Goal: Book appointment/travel/reservation

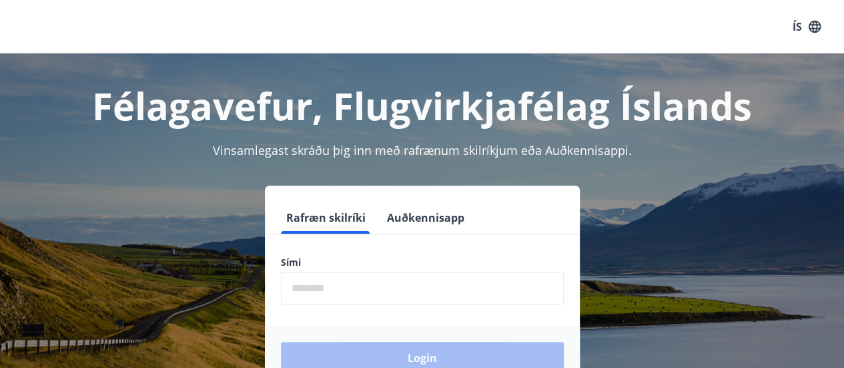
click at [396, 292] on input "phone" at bounding box center [422, 288] width 283 height 33
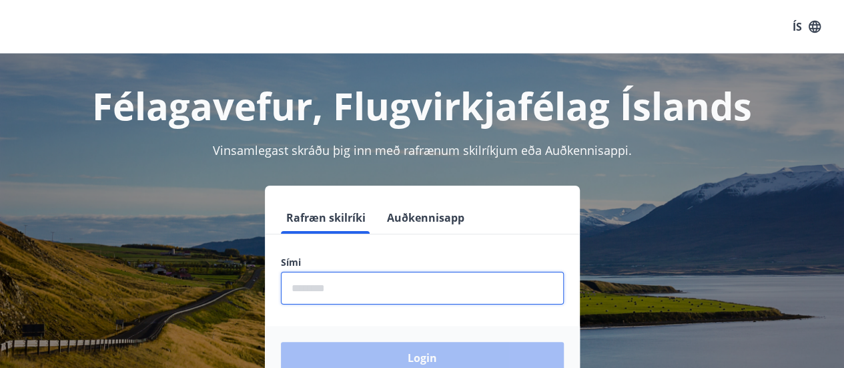
type input "********"
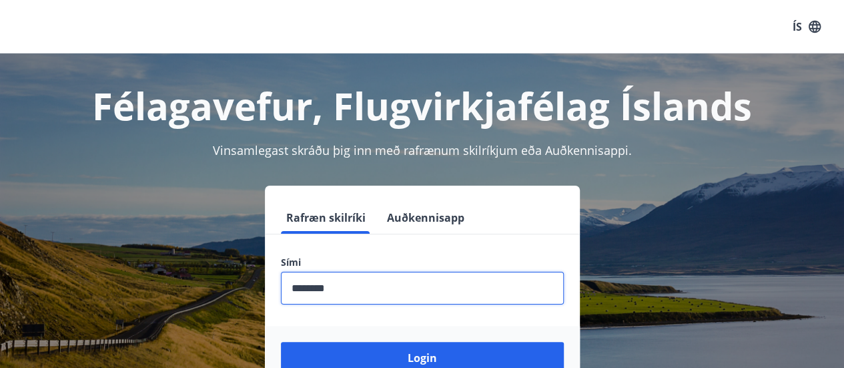
click at [281, 342] on button "Login" at bounding box center [422, 358] width 283 height 32
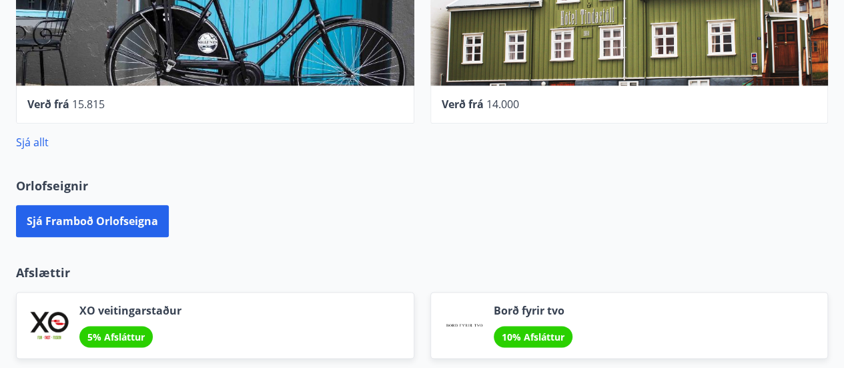
scroll to position [763, 0]
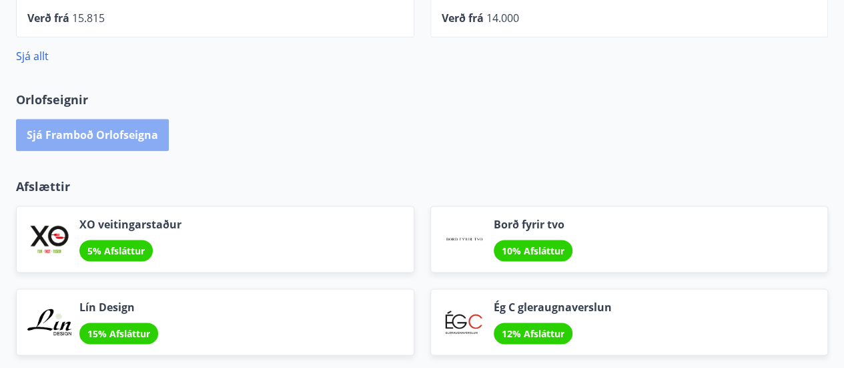
click at [111, 127] on button "Sjá framboð orlofseigna" at bounding box center [92, 135] width 153 height 32
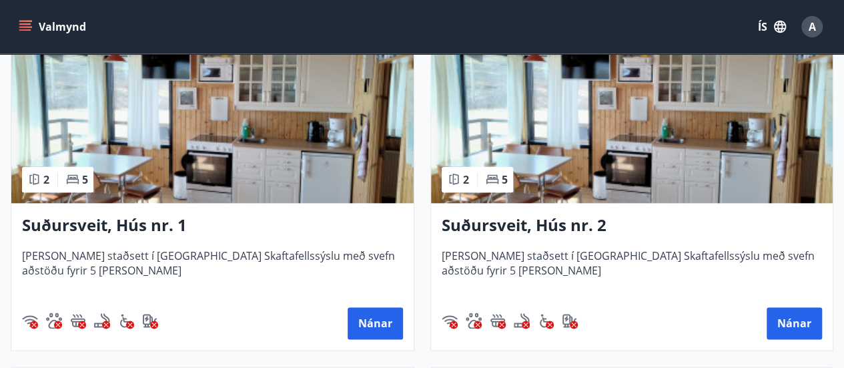
scroll to position [653, 0]
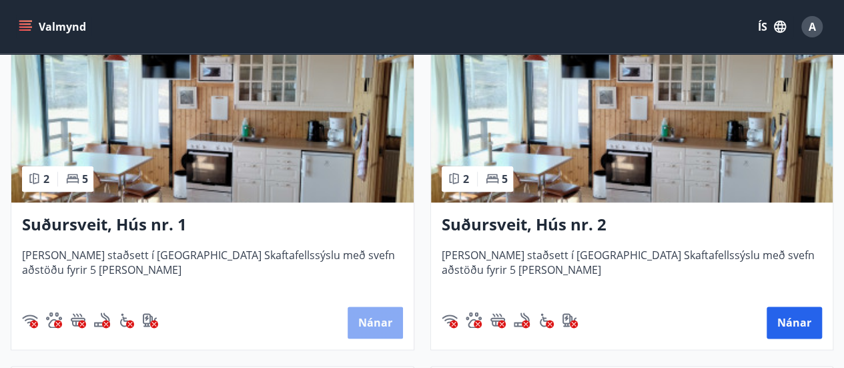
click at [379, 322] on button "Nánar" at bounding box center [375, 322] width 55 height 32
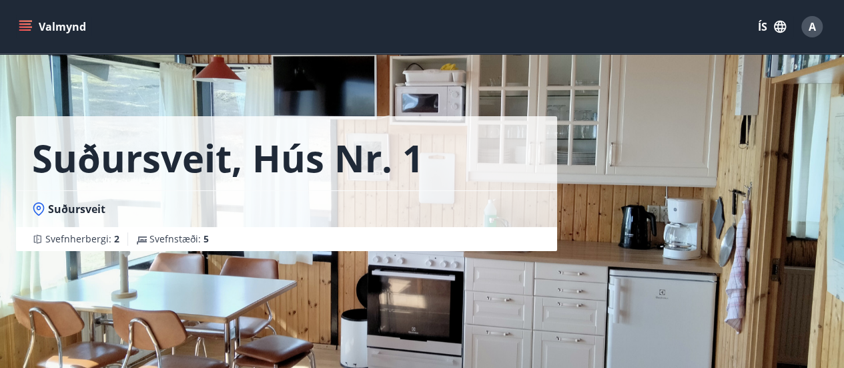
click at [29, 29] on icon "menu" at bounding box center [25, 29] width 12 height 1
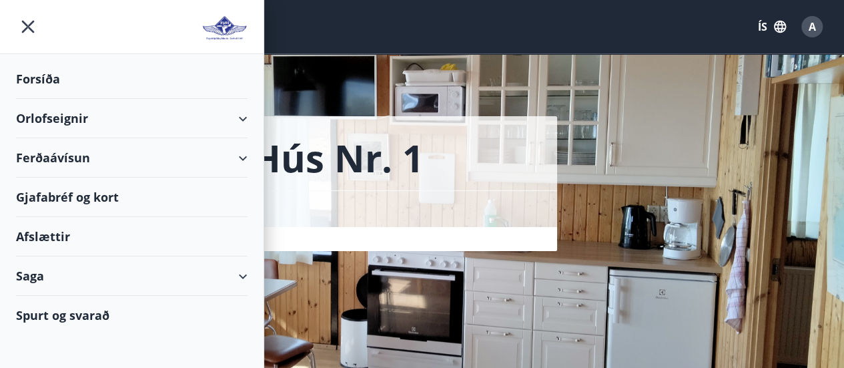
click at [234, 113] on div "Orlofseignir" at bounding box center [132, 118] width 232 height 39
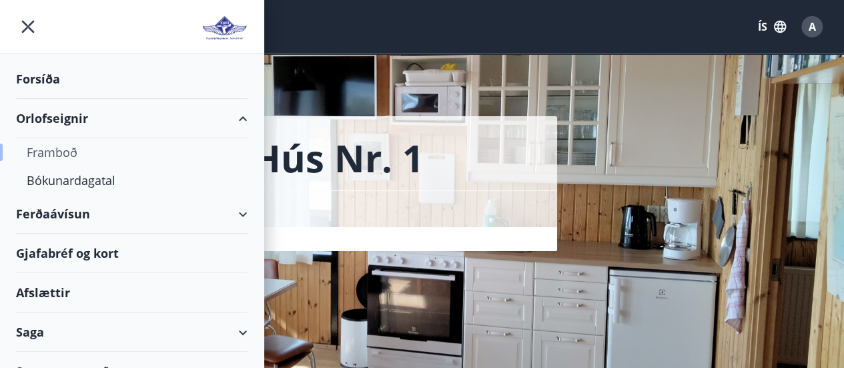
click at [65, 148] on div "Framboð" at bounding box center [132, 152] width 210 height 28
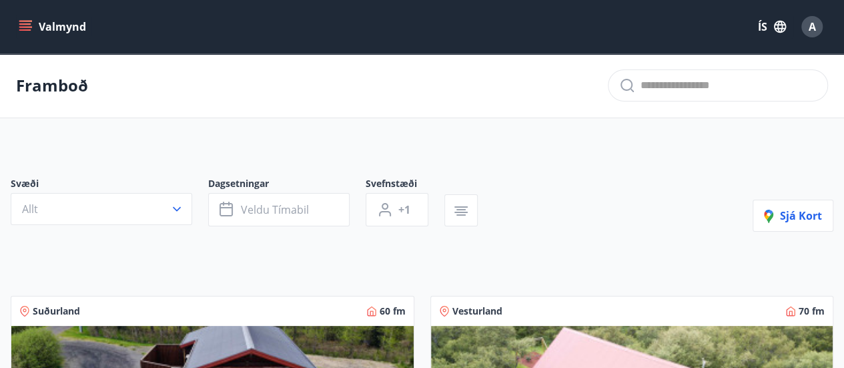
click at [15, 14] on div "Valmynd ÍS A" at bounding box center [422, 26] width 844 height 53
click at [21, 19] on button "Valmynd" at bounding box center [53, 27] width 75 height 24
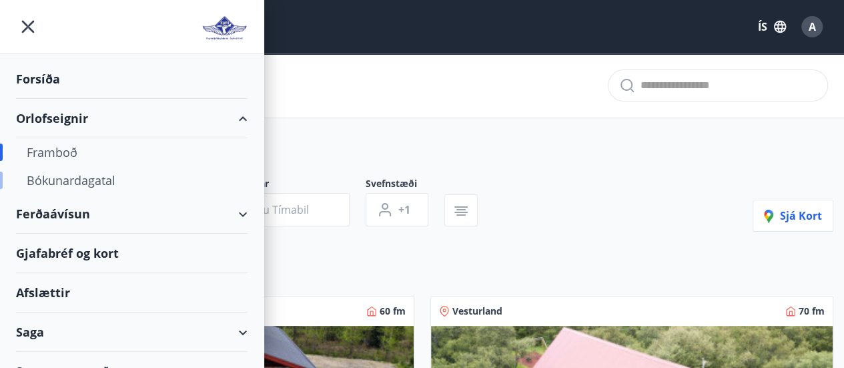
click at [111, 183] on div "Bókunardagatal" at bounding box center [132, 180] width 210 height 28
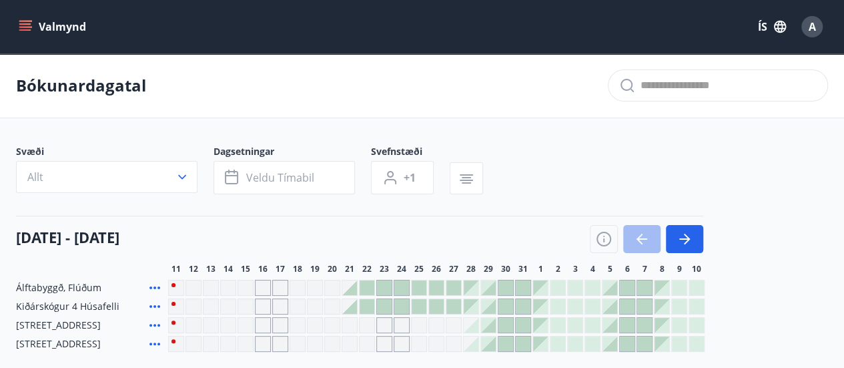
scroll to position [1, 0]
click at [196, 173] on button "Allt" at bounding box center [106, 176] width 181 height 32
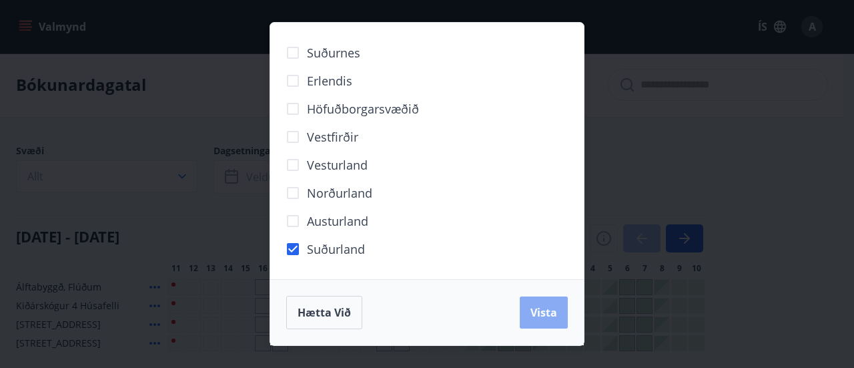
click at [539, 312] on span "Vista" at bounding box center [543, 312] width 27 height 15
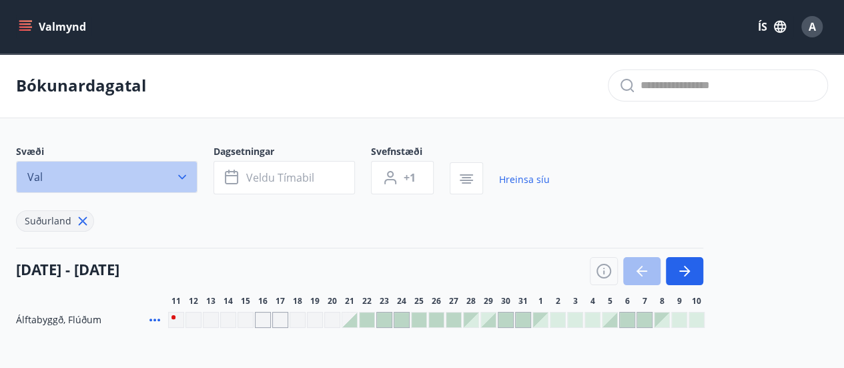
click at [191, 179] on button "Val" at bounding box center [106, 177] width 181 height 32
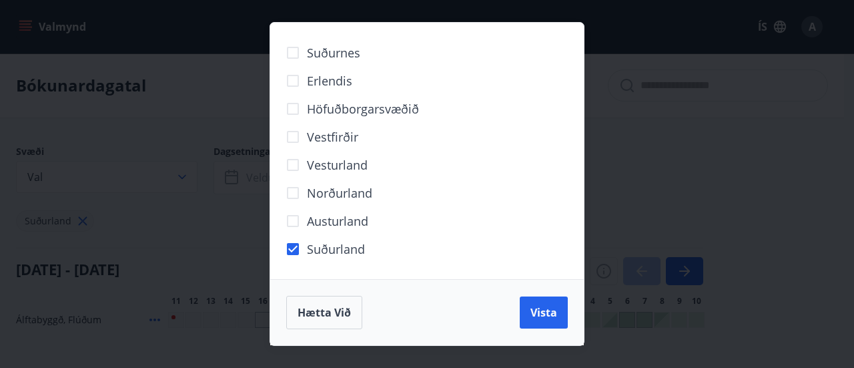
click at [340, 218] on span "Austurland" at bounding box center [337, 220] width 61 height 17
click at [532, 298] on button "Vista" at bounding box center [544, 312] width 48 height 32
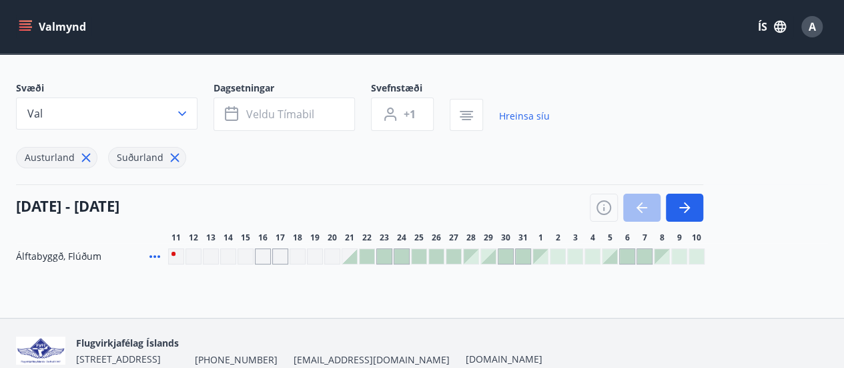
scroll to position [65, 0]
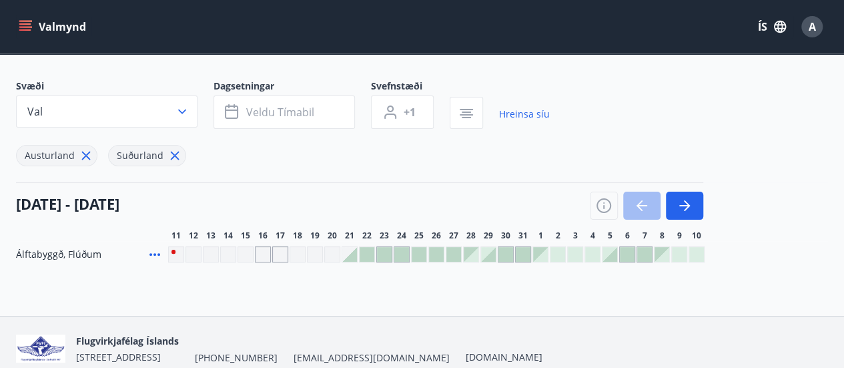
click at [83, 154] on icon at bounding box center [86, 155] width 9 height 9
click at [83, 154] on icon at bounding box center [82, 155] width 15 height 15
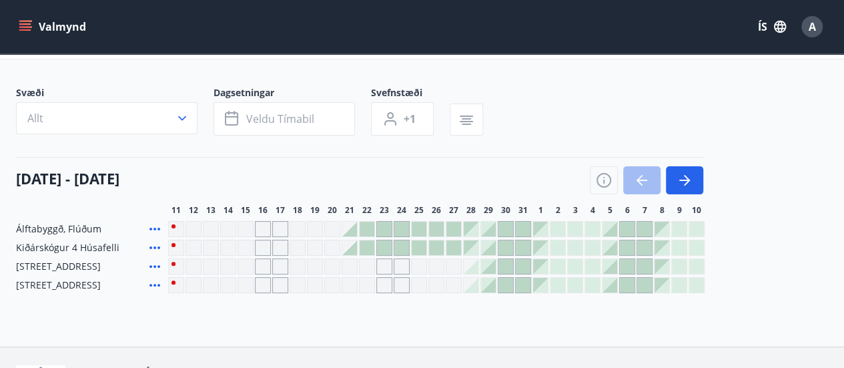
scroll to position [58, 0]
click at [683, 180] on icon "button" at bounding box center [684, 180] width 11 height 1
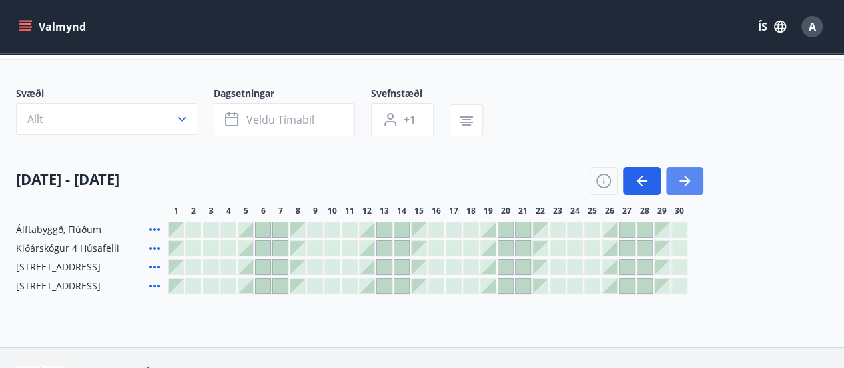
click at [683, 180] on icon "button" at bounding box center [684, 180] width 11 height 1
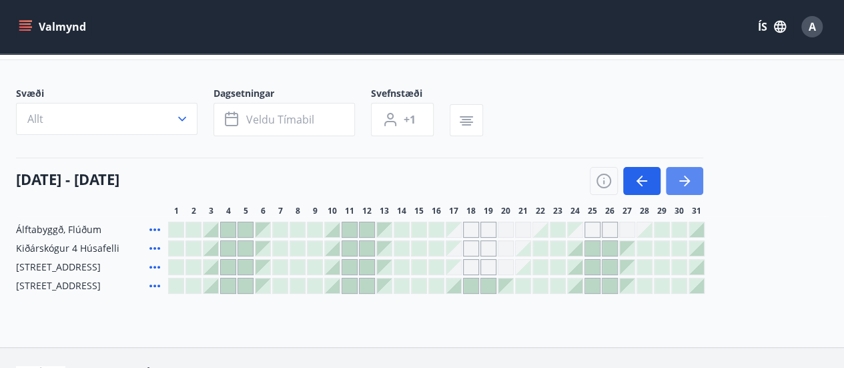
click at [683, 180] on icon "button" at bounding box center [684, 180] width 11 height 1
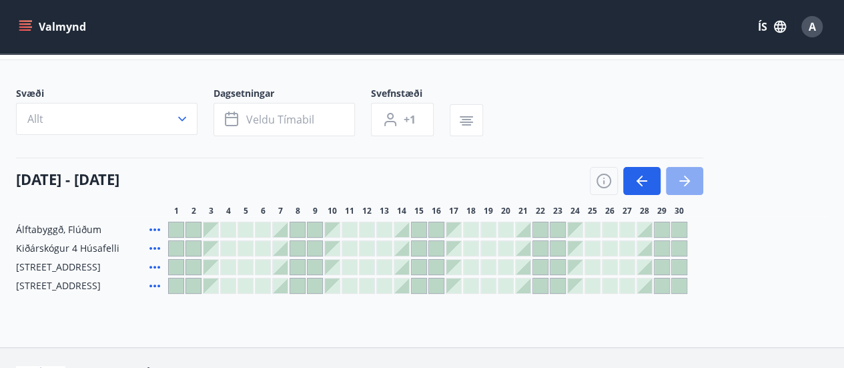
click at [683, 180] on icon "button" at bounding box center [684, 180] width 11 height 1
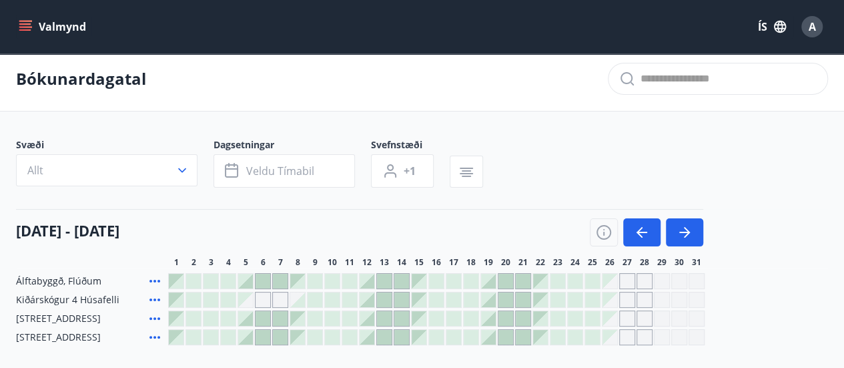
scroll to position [12, 0]
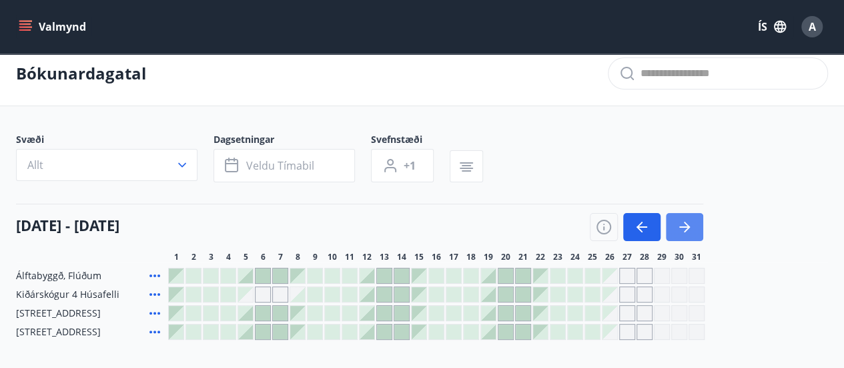
click at [683, 227] on icon "button" at bounding box center [684, 226] width 11 height 1
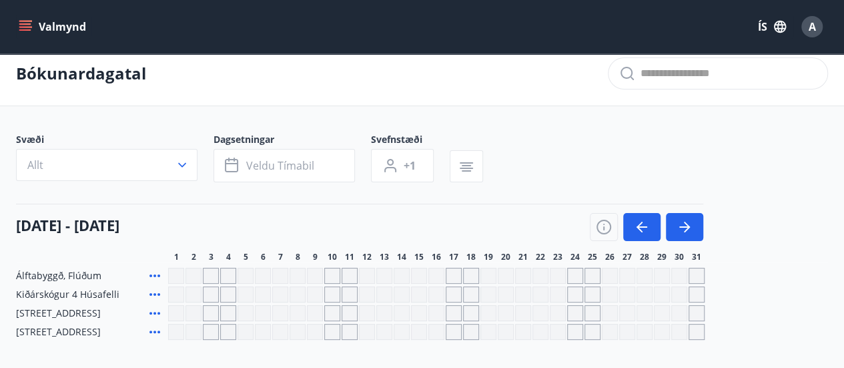
click at [210, 272] on div "Gráir dagar eru ekki bókanlegir" at bounding box center [211, 276] width 16 height 16
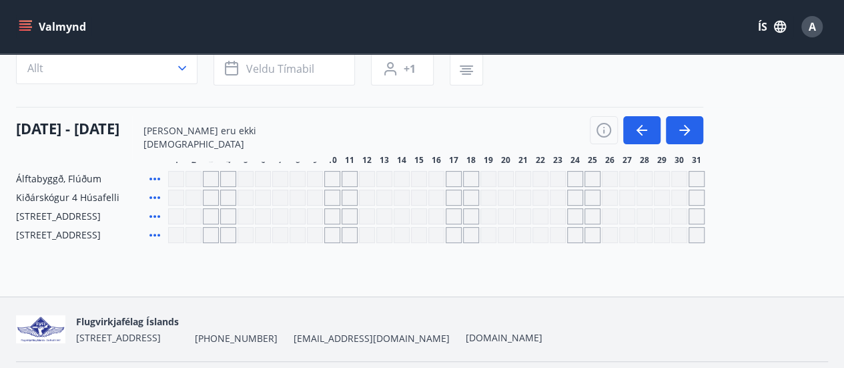
scroll to position [0, 0]
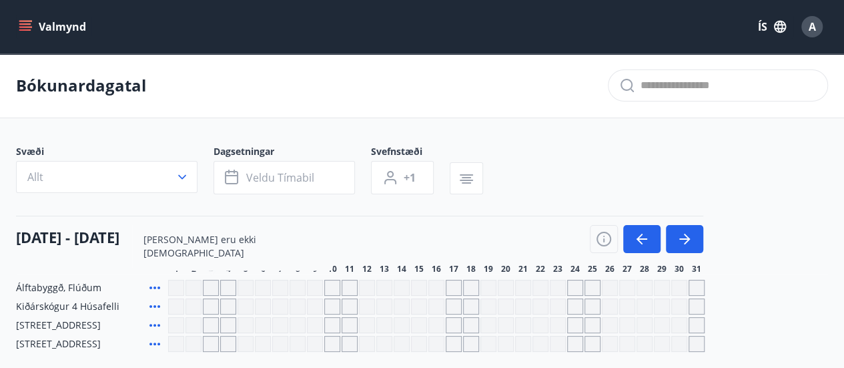
click at [819, 29] on div "A" at bounding box center [811, 26] width 21 height 21
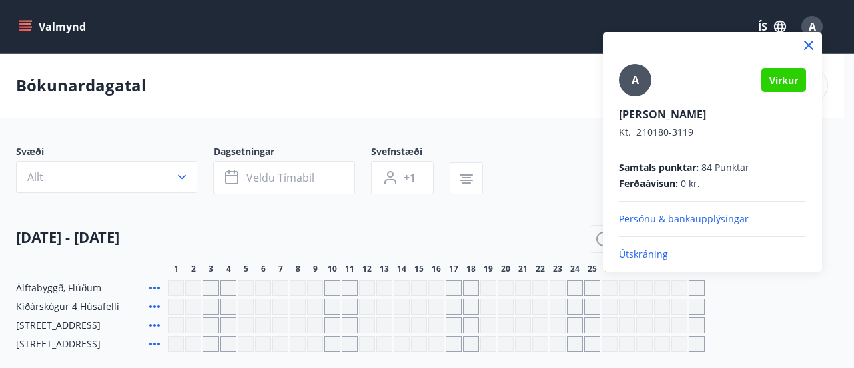
click at [29, 29] on div at bounding box center [427, 184] width 854 height 368
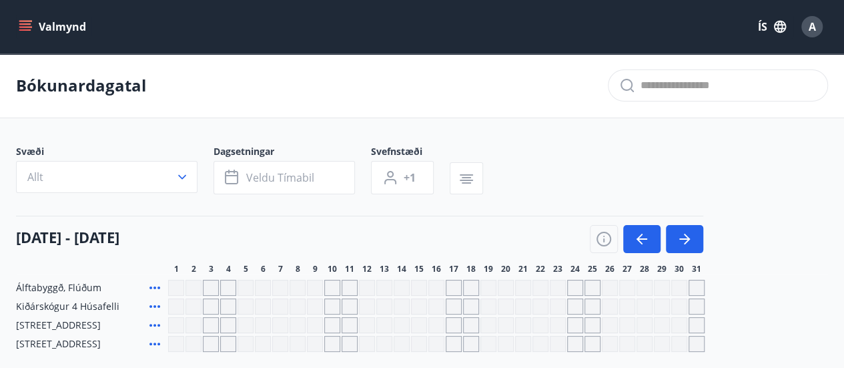
click at [29, 28] on icon "menu" at bounding box center [25, 26] width 13 height 13
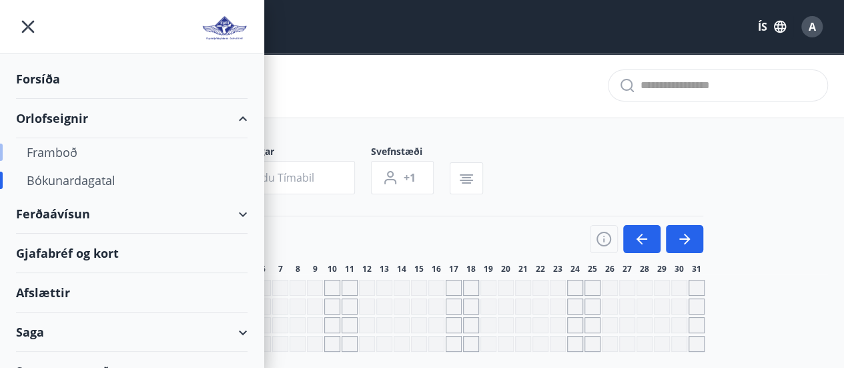
click at [82, 149] on div "Framboð" at bounding box center [132, 152] width 210 height 28
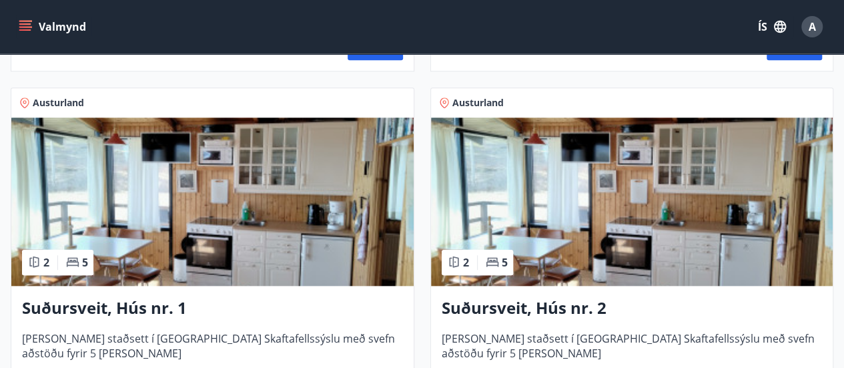
scroll to position [633, 0]
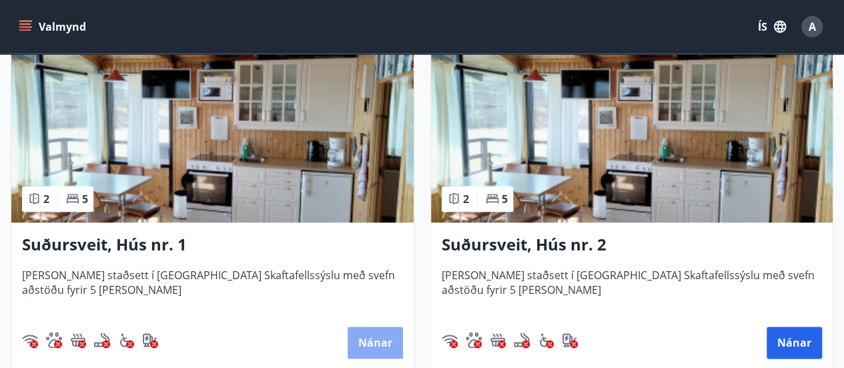
click at [372, 343] on button "Nánar" at bounding box center [375, 342] width 55 height 32
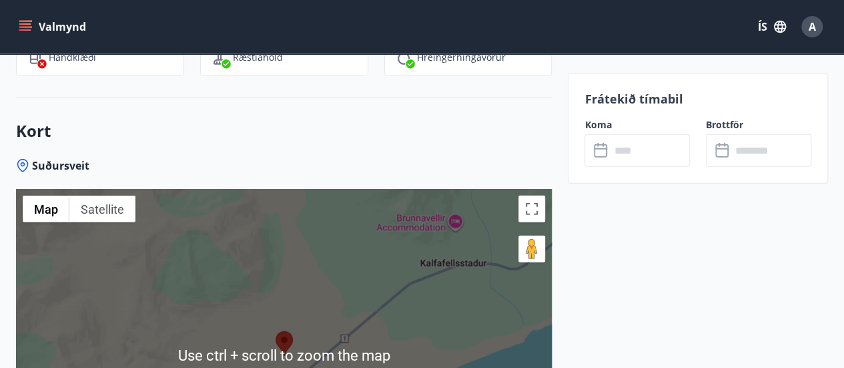
scroll to position [1797, 0]
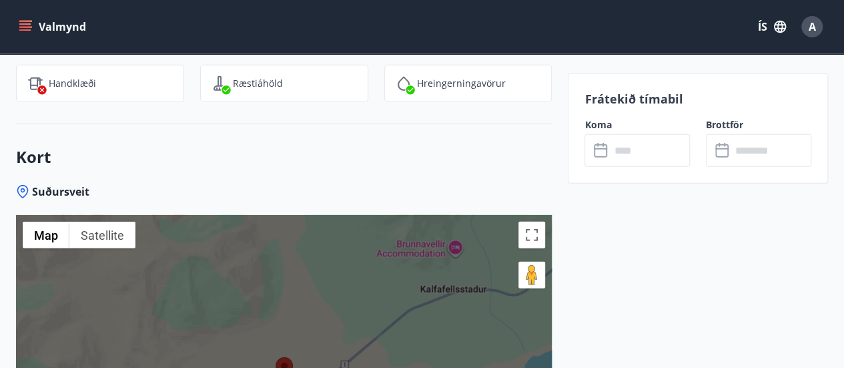
click at [672, 151] on input "text" at bounding box center [650, 150] width 80 height 33
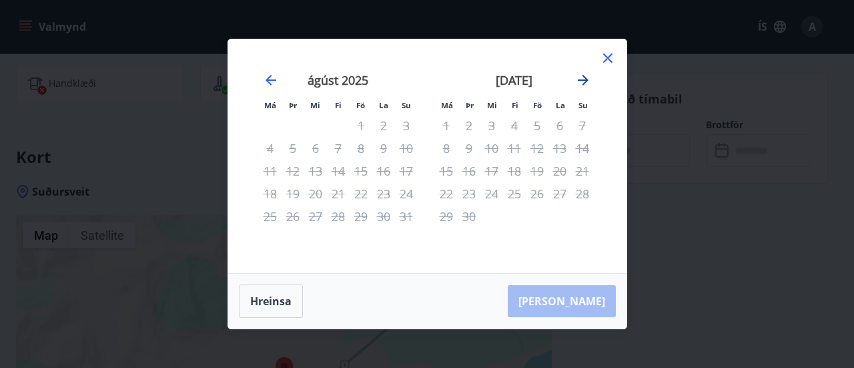
click at [584, 79] on icon "Move forward to switch to the next month." at bounding box center [583, 80] width 16 height 16
click at [584, 82] on icon "Move forward to switch to the next month." at bounding box center [583, 80] width 11 height 11
click at [608, 58] on icon at bounding box center [607, 57] width 9 height 9
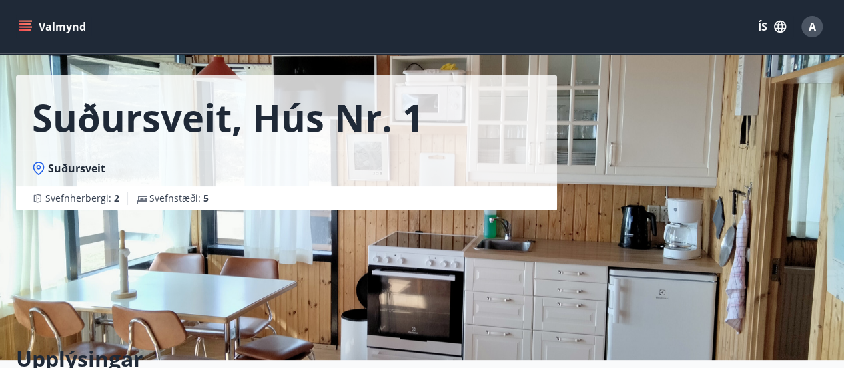
scroll to position [0, 0]
